Goal: Use online tool/utility: Utilize a website feature to perform a specific function

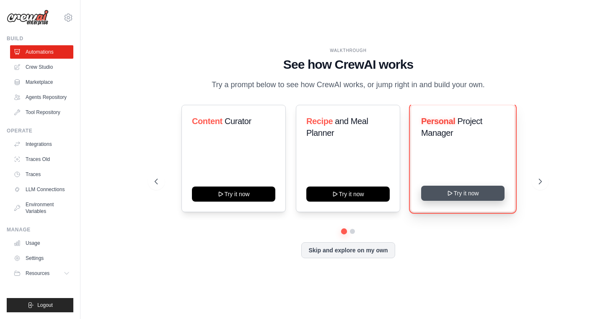
click at [460, 190] on button "Try it now" at bounding box center [462, 193] width 83 height 15
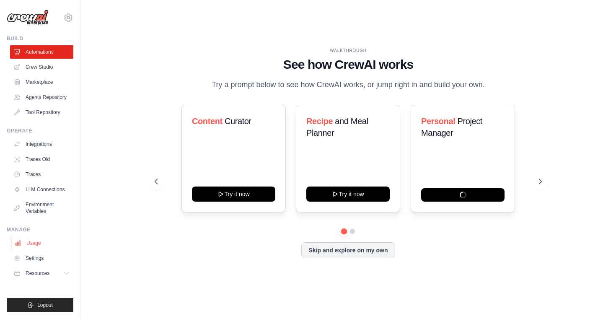
click at [45, 246] on link "Usage" at bounding box center [42, 242] width 63 height 13
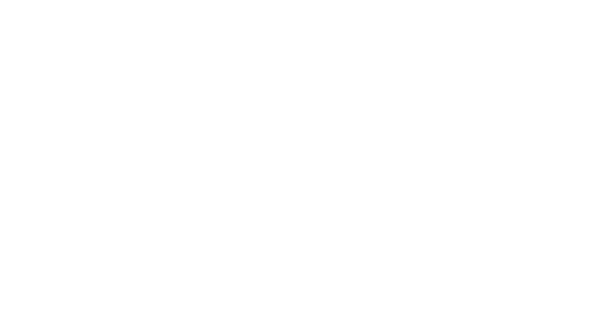
click at [64, 0] on html at bounding box center [308, 0] width 616 height 0
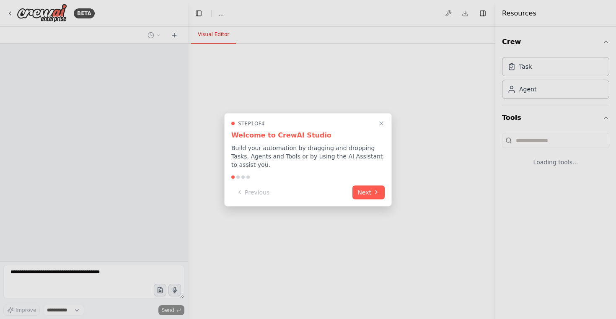
select select "****"
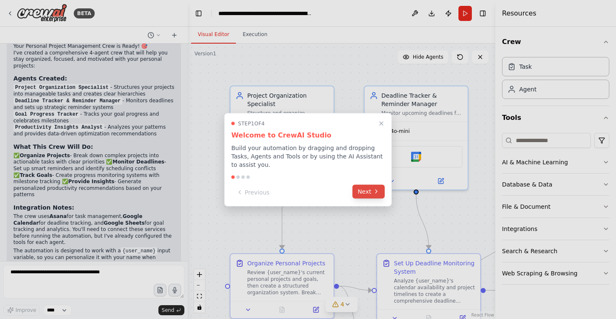
click at [370, 195] on button "Next" at bounding box center [368, 191] width 32 height 14
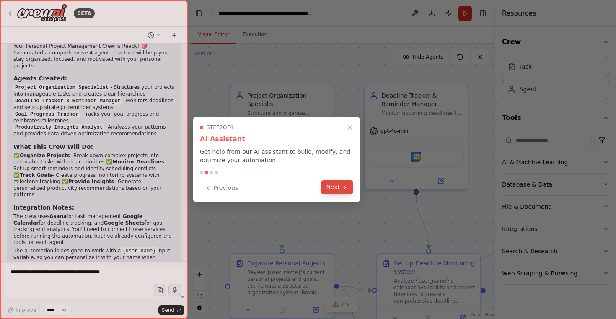
click at [337, 186] on button "Next" at bounding box center [337, 187] width 32 height 14
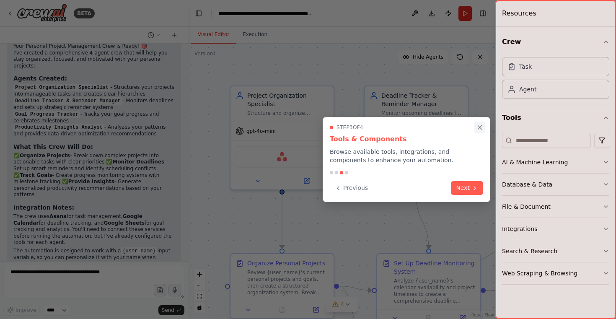
click at [484, 127] on button "Close walkthrough" at bounding box center [479, 127] width 11 height 11
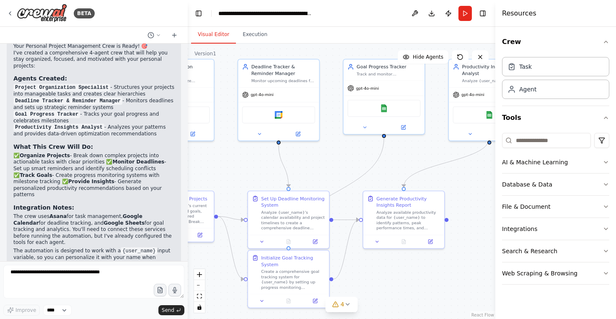
drag, startPoint x: 357, startPoint y: 226, endPoint x: 239, endPoint y: 174, distance: 128.7
click at [239, 174] on div ".deletable-edge-delete-btn { width: 20px; height: 20px; border: 0px solid #ffff…" at bounding box center [342, 181] width 308 height 275
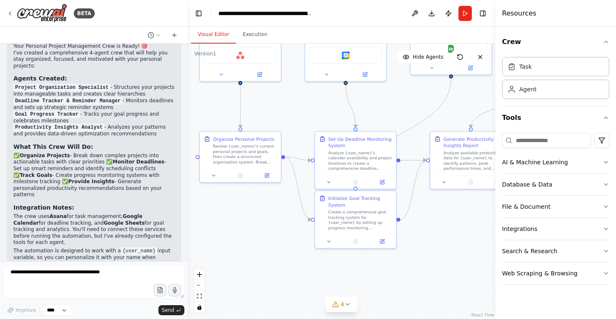
drag, startPoint x: 238, startPoint y: 243, endPoint x: 304, endPoint y: 183, distance: 89.3
click at [304, 183] on div ".deletable-edge-delete-btn { width: 20px; height: 20px; border: 0px solid #ffff…" at bounding box center [342, 181] width 308 height 275
click at [465, 13] on button "Run" at bounding box center [465, 13] width 13 height 15
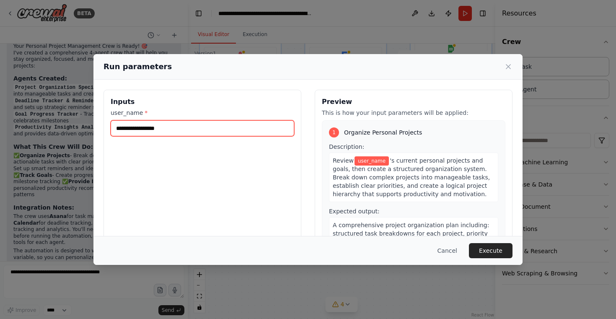
click at [178, 127] on input "user_name *" at bounding box center [203, 128] width 184 height 16
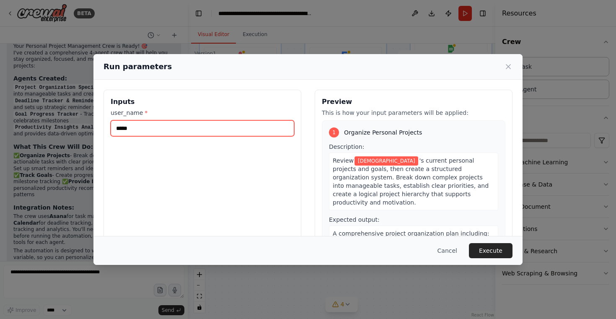
type input "******"
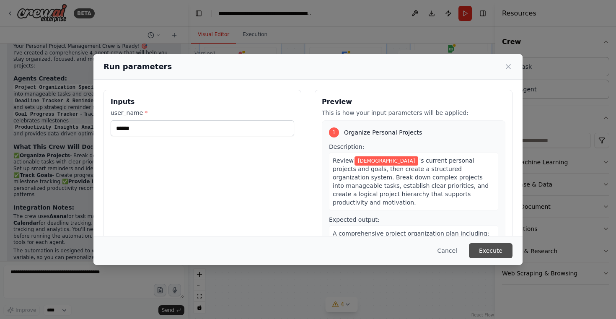
click at [479, 246] on button "Execute" at bounding box center [491, 250] width 44 height 15
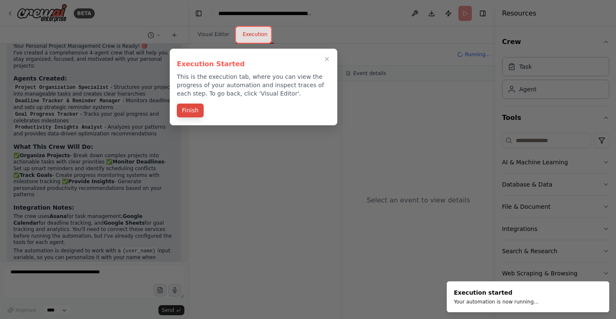
click at [191, 114] on button "Finish" at bounding box center [190, 111] width 27 height 14
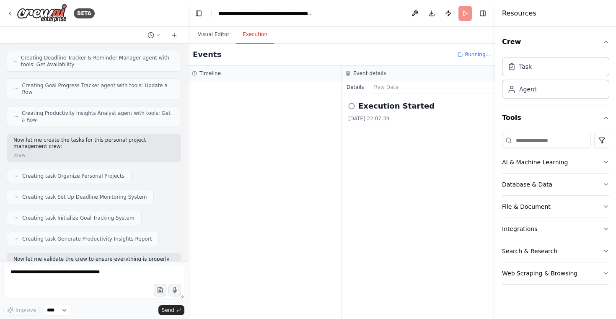
scroll to position [605, 0]
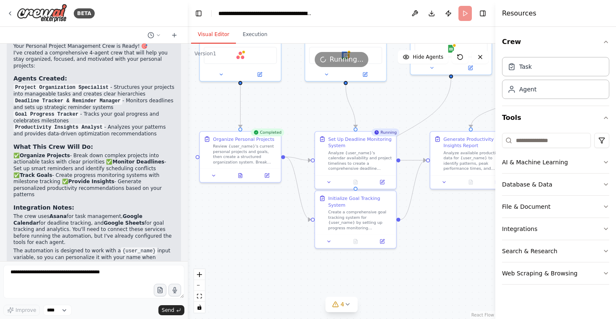
click at [207, 33] on button "Visual Editor" at bounding box center [213, 35] width 45 height 18
click at [250, 33] on button "Execution" at bounding box center [255, 35] width 38 height 18
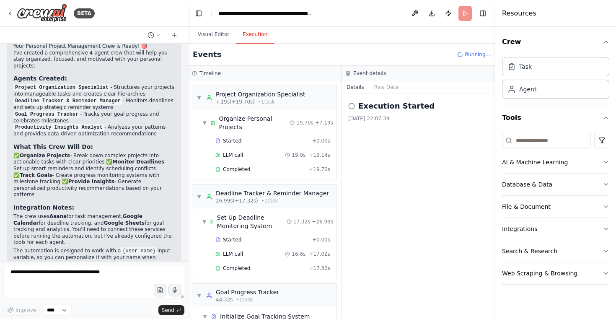
scroll to position [45, 0]
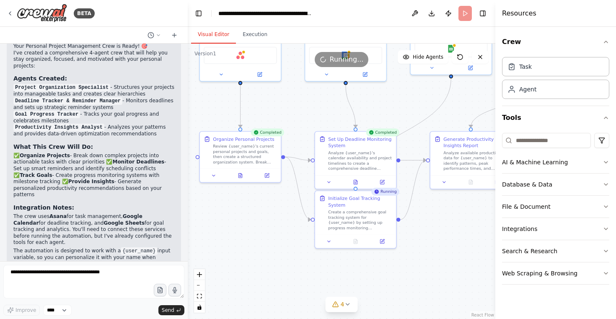
click at [208, 29] on button "Visual Editor" at bounding box center [213, 35] width 45 height 18
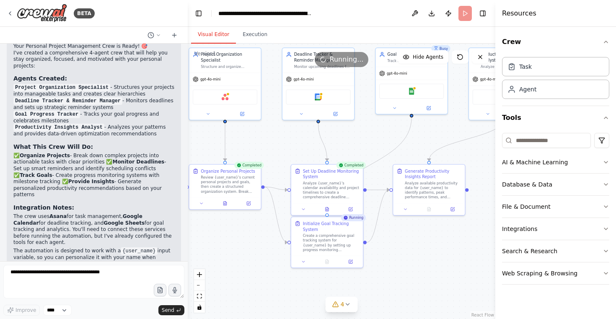
drag, startPoint x: 380, startPoint y: 107, endPoint x: 356, endPoint y: 136, distance: 37.8
click at [356, 136] on div ".deletable-edge-delete-btn { width: 20px; height: 20px; border: 0px solid #ffff…" at bounding box center [342, 181] width 308 height 275
click at [258, 29] on button "Execution" at bounding box center [255, 35] width 38 height 18
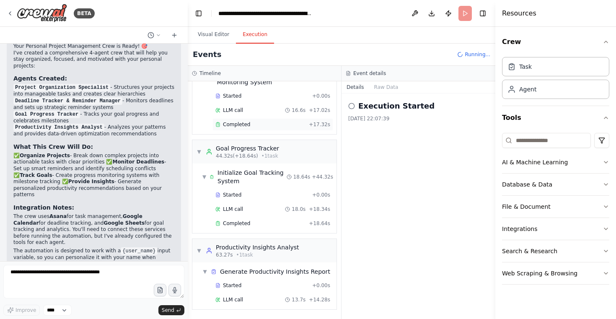
scroll to position [166, 0]
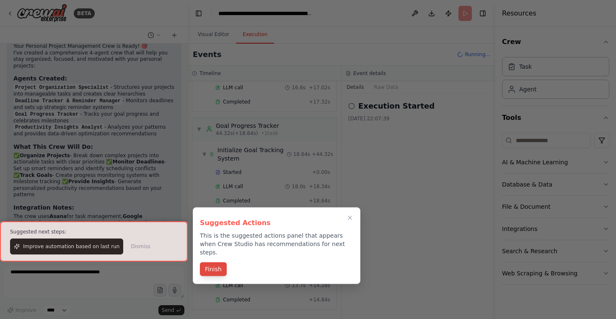
click at [211, 262] on button "Finish" at bounding box center [213, 269] width 27 height 14
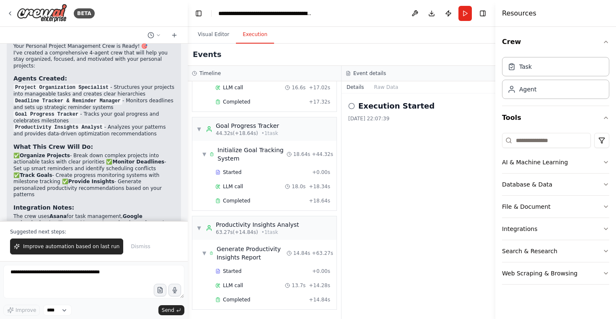
click at [396, 130] on div "Execution Started 21/09/2025, 22:07:39" at bounding box center [419, 205] width 154 height 225
click at [352, 111] on div "Execution Started" at bounding box center [418, 106] width 140 height 12
click at [352, 106] on icon at bounding box center [351, 106] width 7 height 7
click at [91, 250] on button "Improve automation based on last run" at bounding box center [66, 246] width 113 height 16
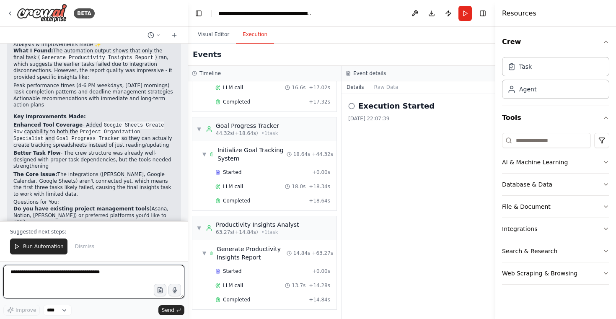
scroll to position [1156, 0]
